Goal: Task Accomplishment & Management: Manage account settings

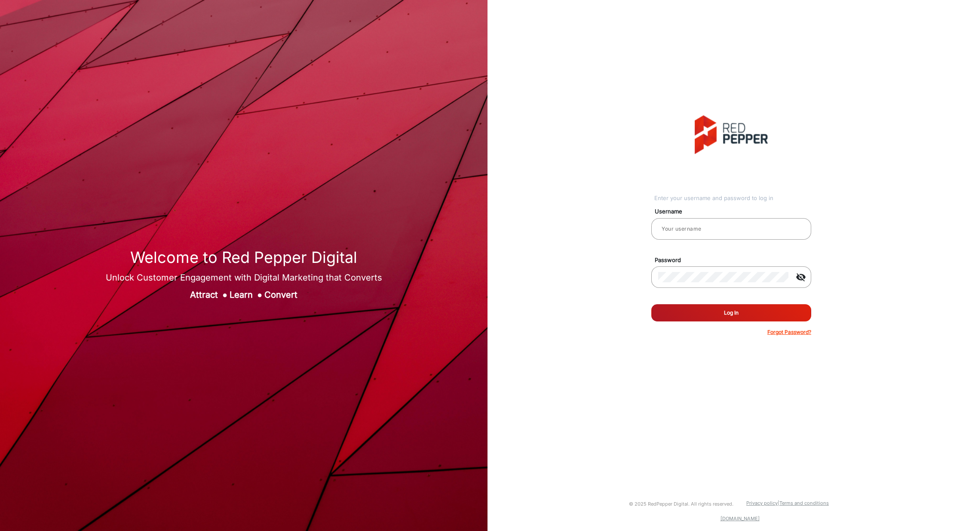
type input "[PERSON_NAME]"
click at [707, 317] on button "Log In" at bounding box center [731, 312] width 160 height 17
click at [795, 274] on mat-icon "visibility_off" at bounding box center [801, 277] width 21 height 10
type input "[PERSON_NAME]"
click at [715, 310] on button "Log In" at bounding box center [731, 312] width 160 height 17
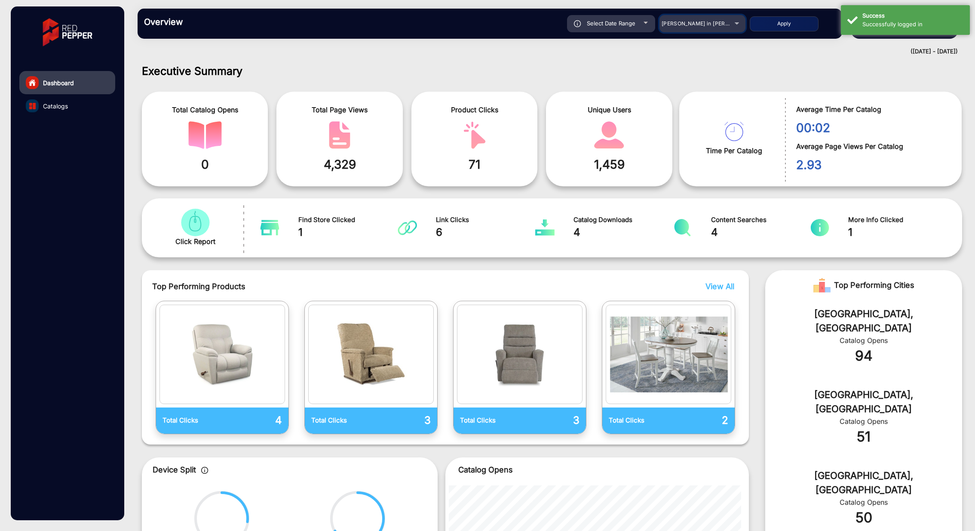
click at [735, 24] on div "[PERSON_NAME] in [PERSON_NAME]" at bounding box center [703, 23] width 86 height 10
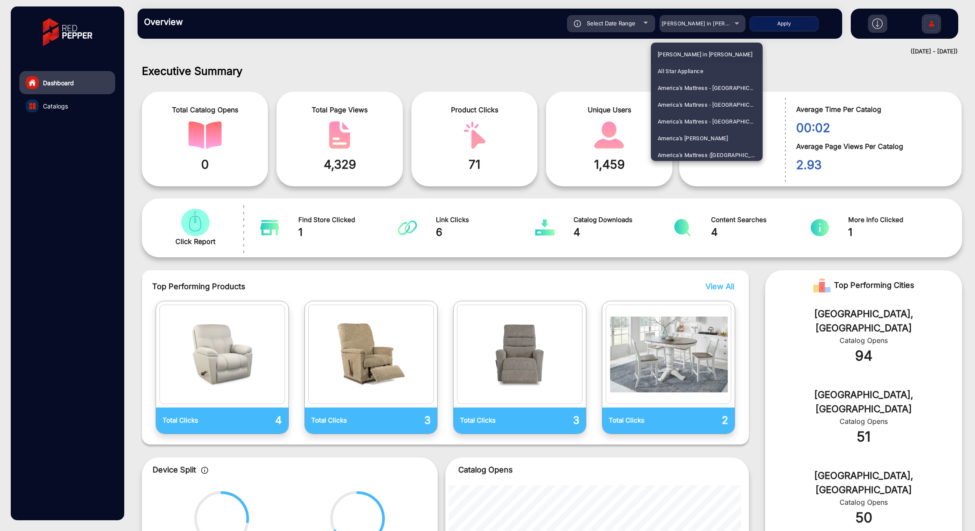
click at [64, 107] on div at bounding box center [487, 265] width 975 height 531
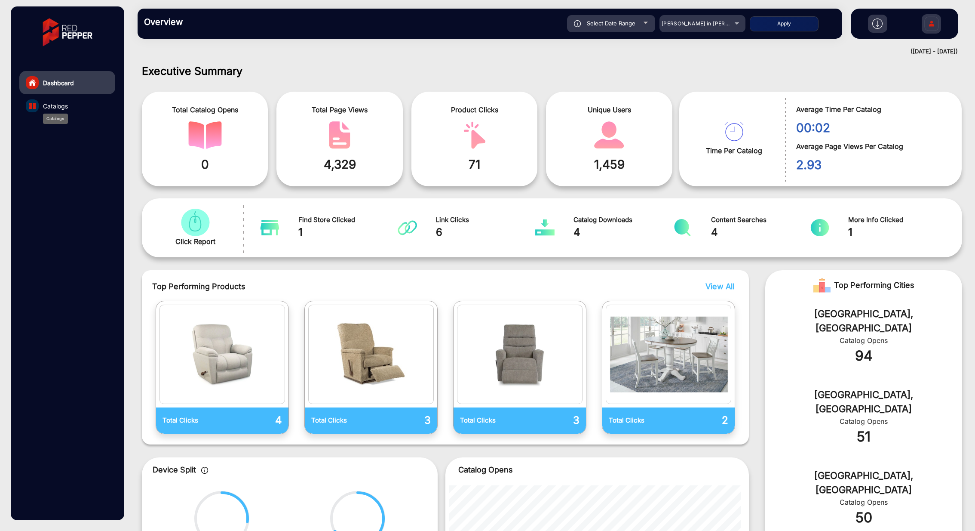
click at [64, 110] on span "Catalogs" at bounding box center [55, 105] width 25 height 9
click at [53, 84] on span "Dashboard" at bounding box center [58, 82] width 31 height 9
